Goal: Task Accomplishment & Management: Manage account settings

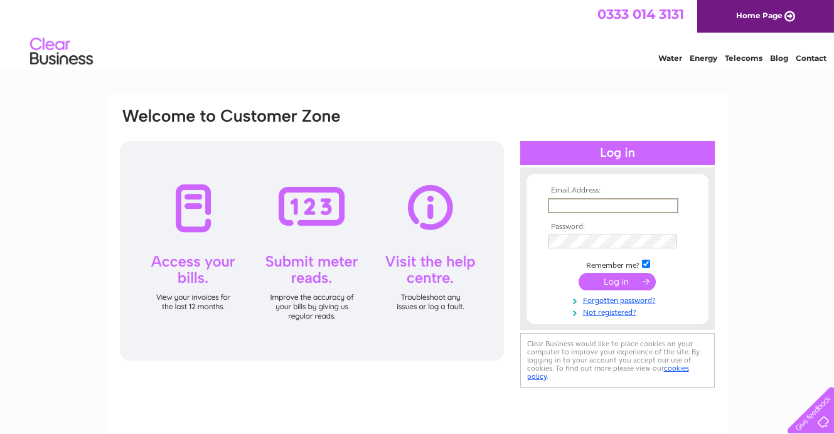
click at [609, 206] on input "text" at bounding box center [613, 205] width 131 height 15
type input "mikeandrosemary2@gmail.com"
click at [596, 284] on input "submit" at bounding box center [617, 281] width 77 height 18
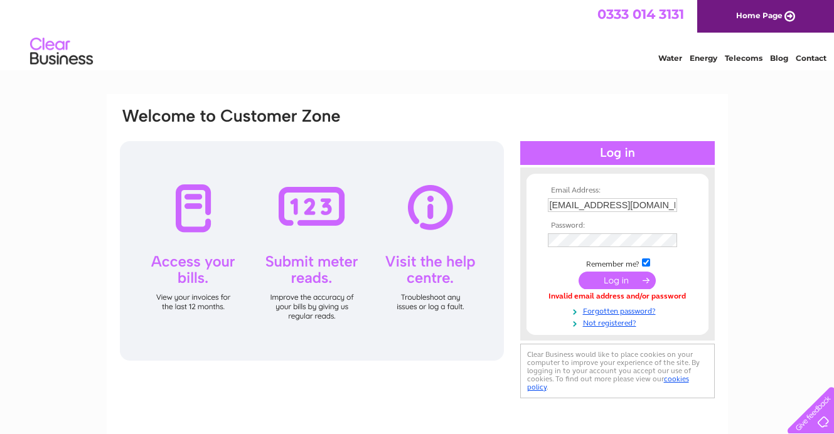
click at [620, 283] on input "submit" at bounding box center [617, 281] width 77 height 18
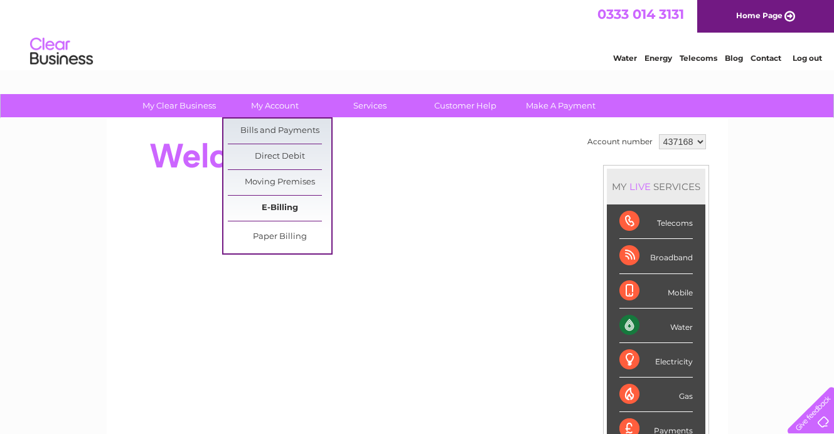
click at [281, 208] on link "E-Billing" at bounding box center [280, 208] width 104 height 25
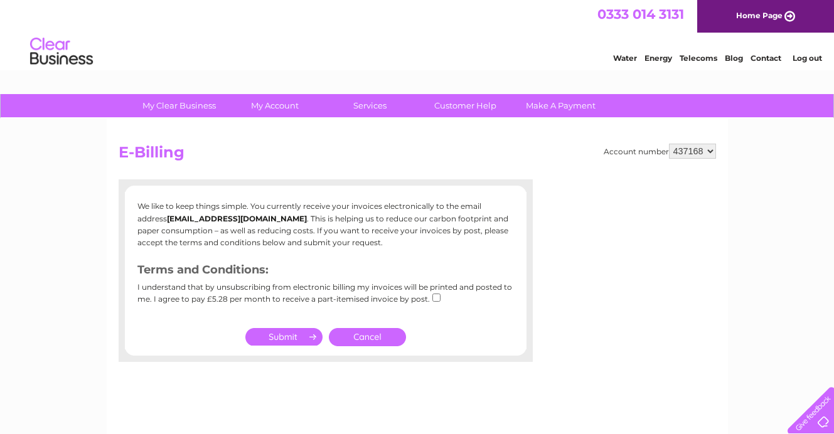
click at [689, 149] on select "437168" at bounding box center [692, 151] width 47 height 15
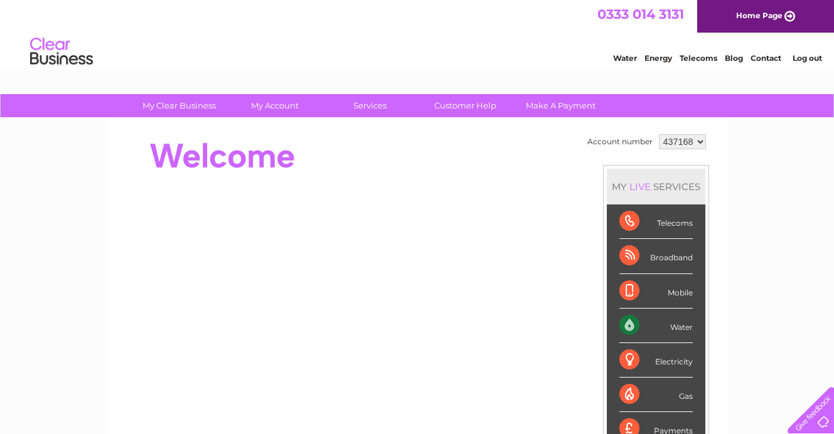
click at [654, 321] on div "Water" at bounding box center [656, 326] width 73 height 35
click at [632, 323] on div "Water" at bounding box center [656, 326] width 73 height 35
click at [623, 57] on link "Water" at bounding box center [625, 57] width 24 height 9
click at [767, 13] on link "Home Page" at bounding box center [766, 16] width 137 height 33
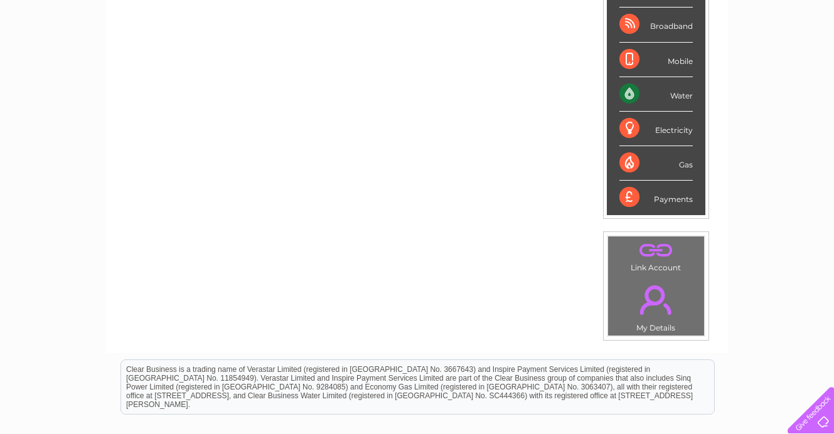
scroll to position [251, 0]
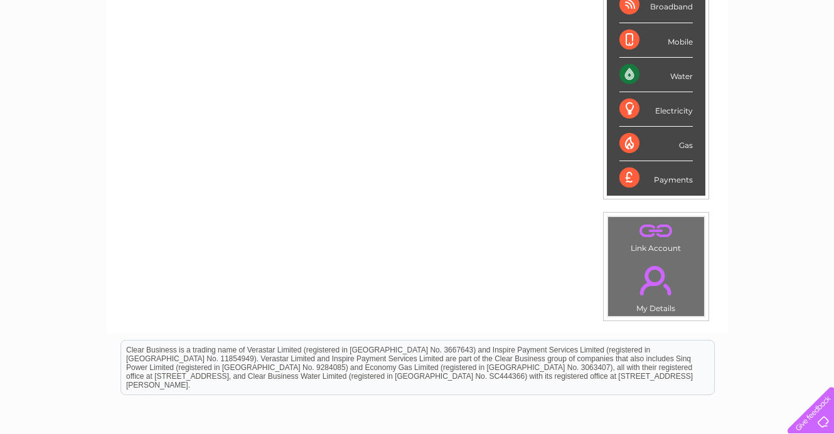
click at [660, 248] on td ". Link Account" at bounding box center [656, 237] width 97 height 40
click at [662, 234] on link "." at bounding box center [657, 231] width 90 height 22
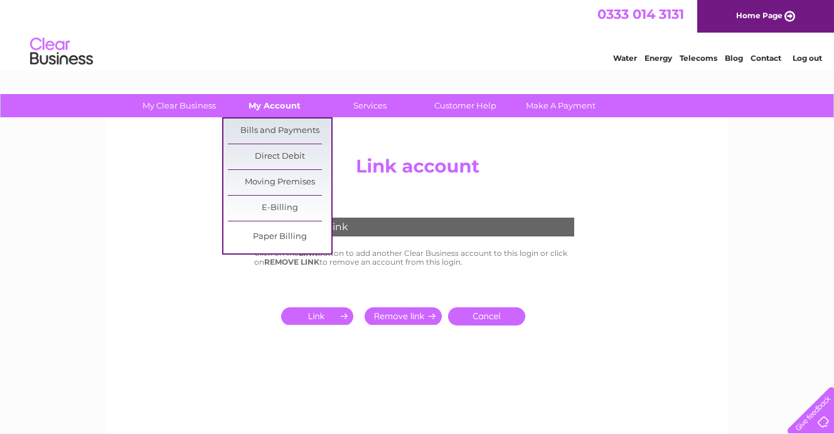
click at [284, 105] on link "My Account" at bounding box center [275, 105] width 104 height 23
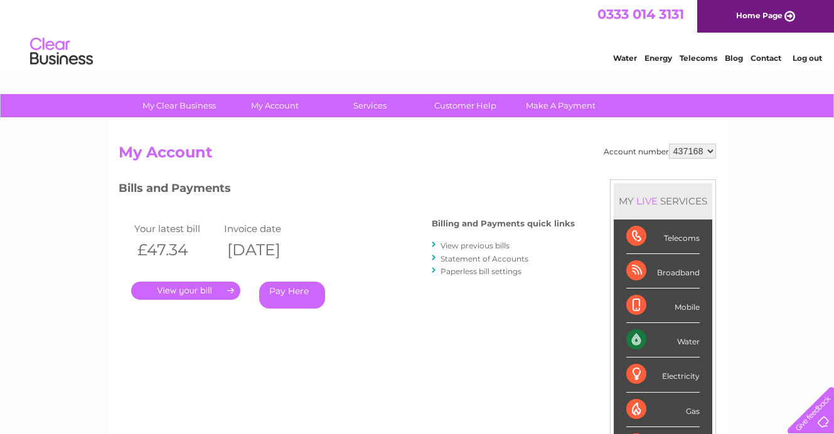
click at [183, 288] on link "." at bounding box center [185, 291] width 109 height 18
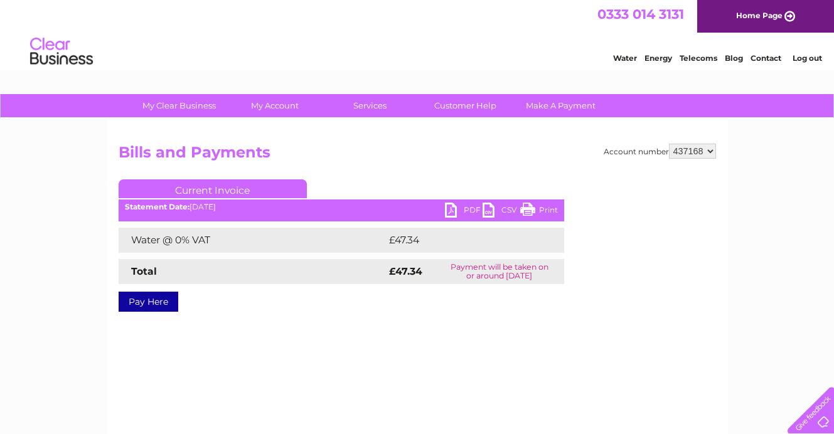
click at [529, 206] on link "Print" at bounding box center [539, 212] width 38 height 18
